Goal: Navigation & Orientation: Find specific page/section

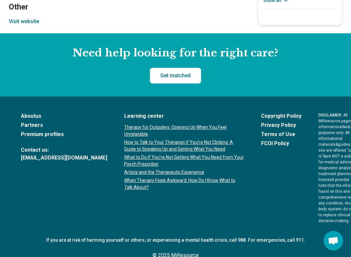
scroll to position [729, 0]
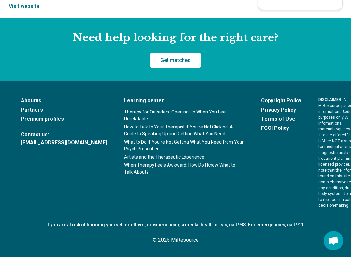
click at [37, 97] on link "About us" at bounding box center [64, 101] width 86 height 8
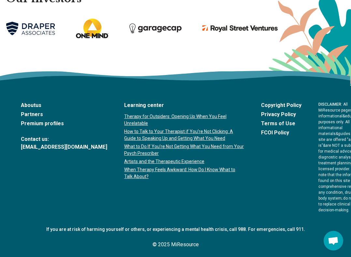
scroll to position [1447, 0]
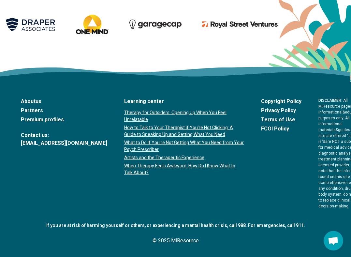
click at [36, 116] on link "Premium profiles" at bounding box center [64, 120] width 86 height 8
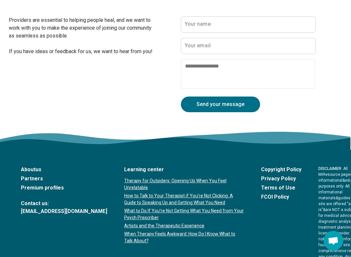
scroll to position [1363, 0]
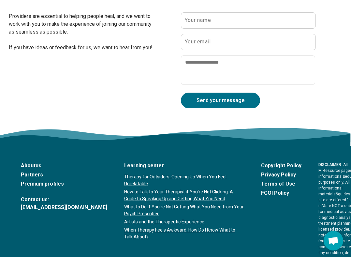
click at [29, 177] on link "Partners" at bounding box center [64, 175] width 86 height 8
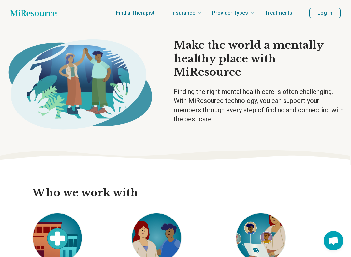
click at [328, 12] on button "Log In" at bounding box center [324, 13] width 31 height 10
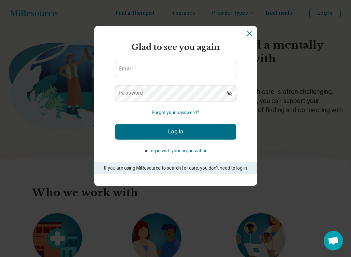
click at [247, 34] on icon "Dismiss" at bounding box center [249, 34] width 8 height 8
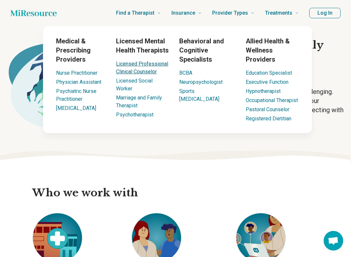
click at [147, 70] on link "Licensed Professional Clinical Counselor" at bounding box center [142, 68] width 52 height 14
